Goal: Transaction & Acquisition: Purchase product/service

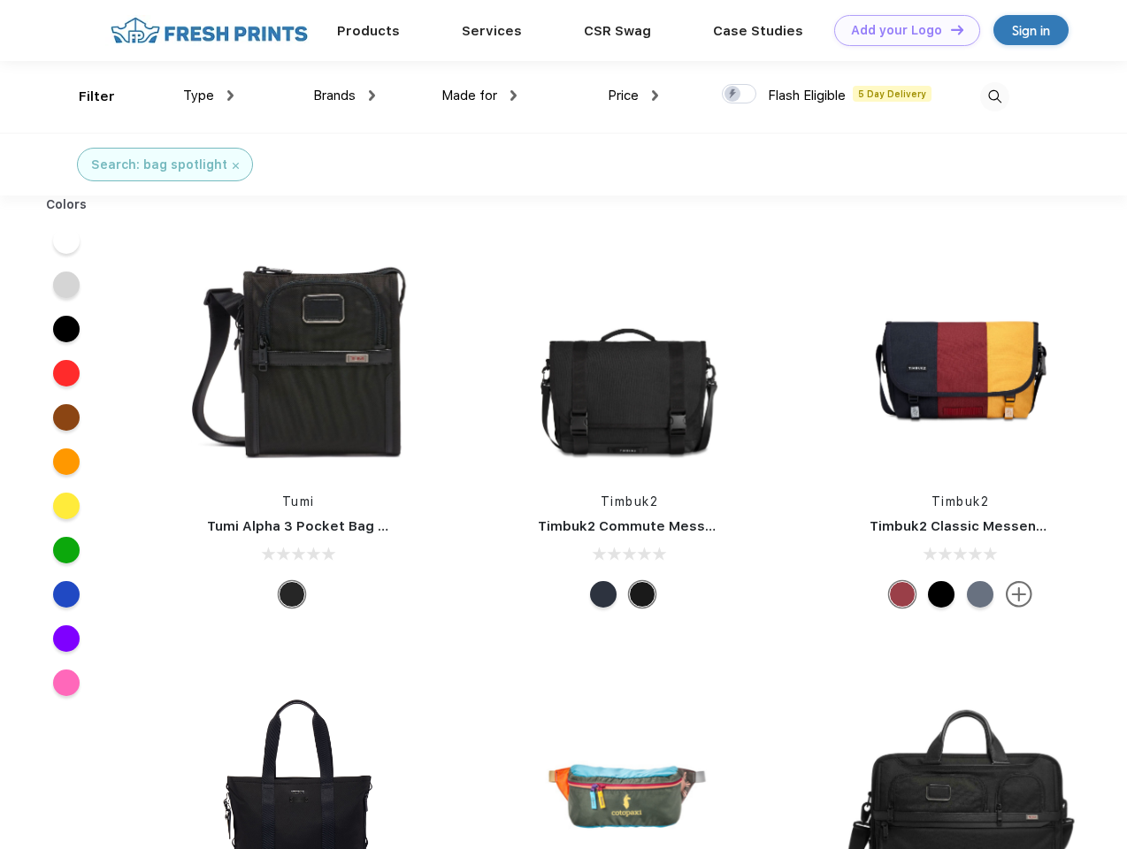
scroll to position [1, 0]
click at [900, 30] on link "Add your Logo Design Tool" at bounding box center [907, 30] width 146 height 31
click at [0, 0] on div "Design Tool" at bounding box center [0, 0] width 0 height 0
click at [949, 29] on link "Add your Logo Design Tool" at bounding box center [907, 30] width 146 height 31
click at [85, 96] on div "Filter" at bounding box center [97, 97] width 36 height 20
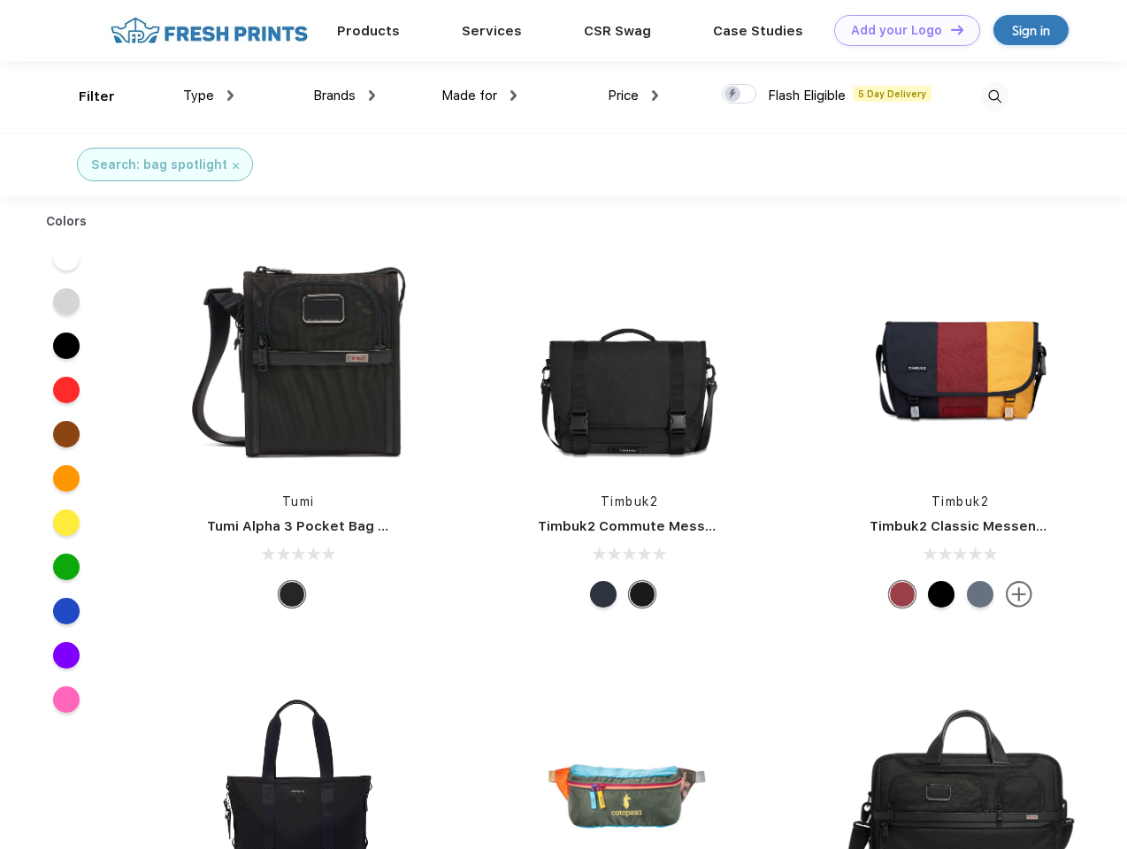
click at [209, 96] on span "Type" at bounding box center [198, 96] width 31 height 16
click at [344, 96] on span "Brands" at bounding box center [334, 96] width 42 height 16
click at [479, 96] on span "Made for" at bounding box center [469, 96] width 56 height 16
click at [633, 96] on span "Price" at bounding box center [623, 96] width 31 height 16
click at [739, 95] on div at bounding box center [739, 93] width 34 height 19
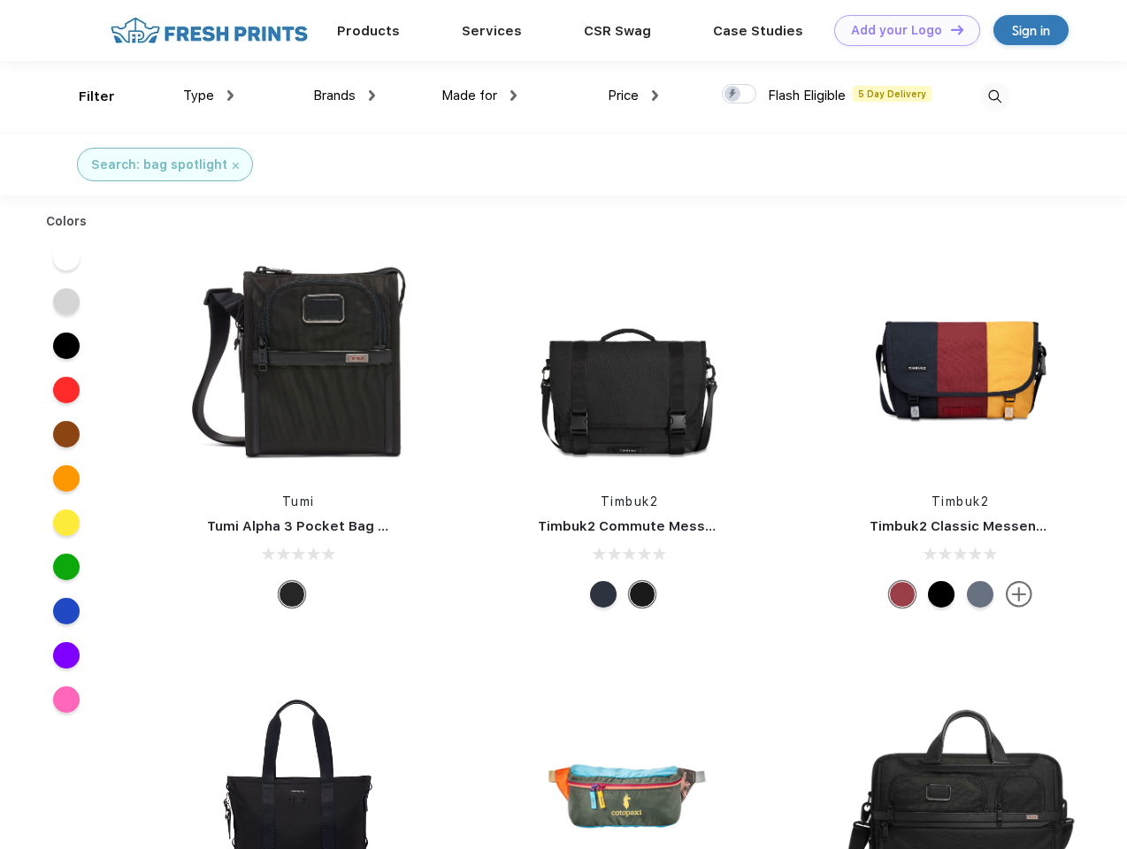
click at [733, 95] on input "checkbox" at bounding box center [727, 88] width 11 height 11
click at [994, 96] on img at bounding box center [994, 96] width 29 height 29
